Goal: Task Accomplishment & Management: Manage account settings

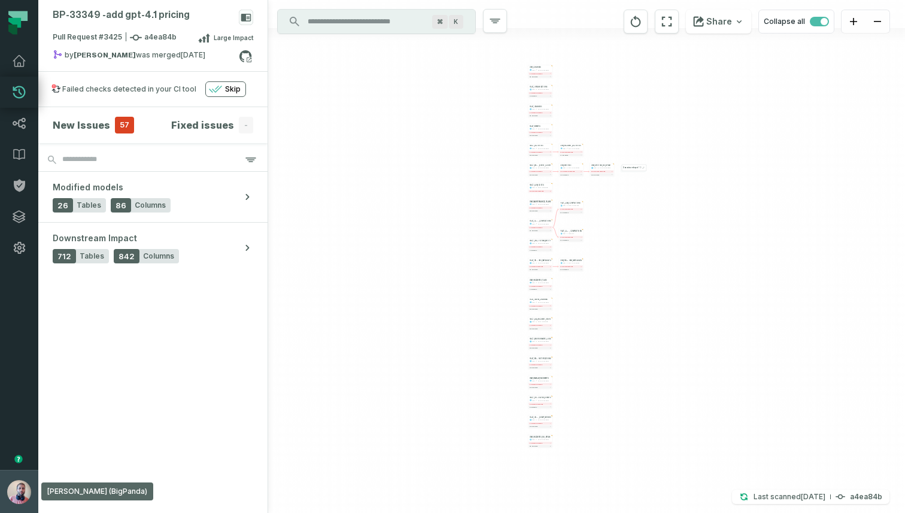
click at [3, 502] on button "Idan Shabi (BigPanda) idan@foundational.io" at bounding box center [19, 491] width 38 height 43
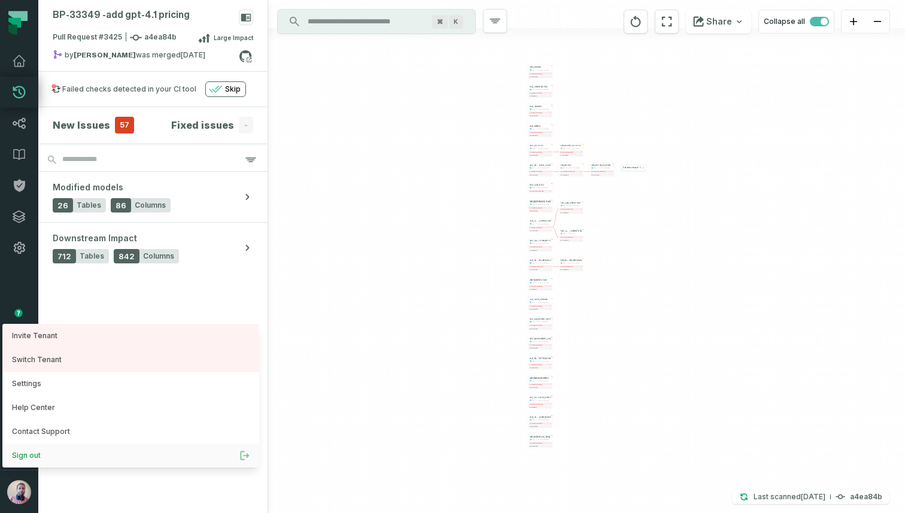
click at [54, 447] on button "Sign out" at bounding box center [130, 456] width 257 height 24
